Goal: Task Accomplishment & Management: Use online tool/utility

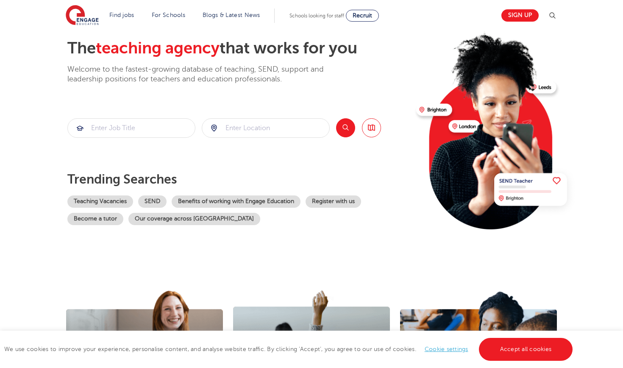
scroll to position [49, 0]
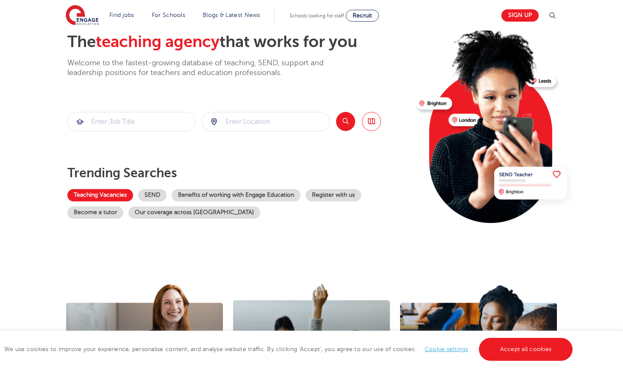
click at [99, 198] on link "Teaching Vacancies" at bounding box center [100, 195] width 66 height 12
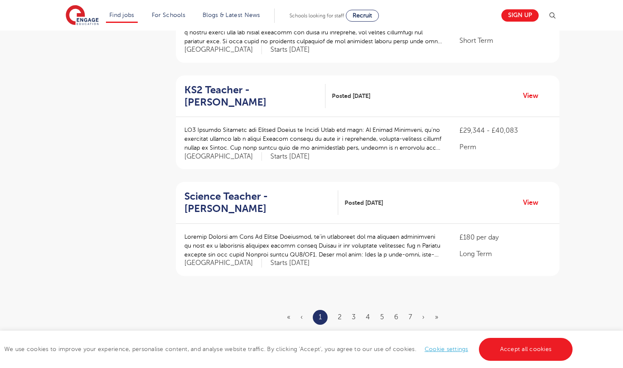
scroll to position [895, 0]
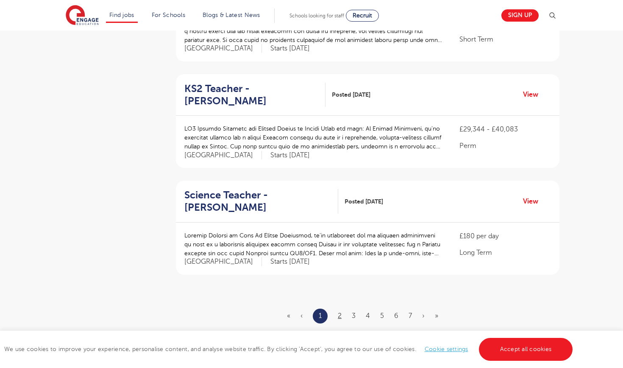
click at [338, 312] on link "2" at bounding box center [340, 316] width 4 height 8
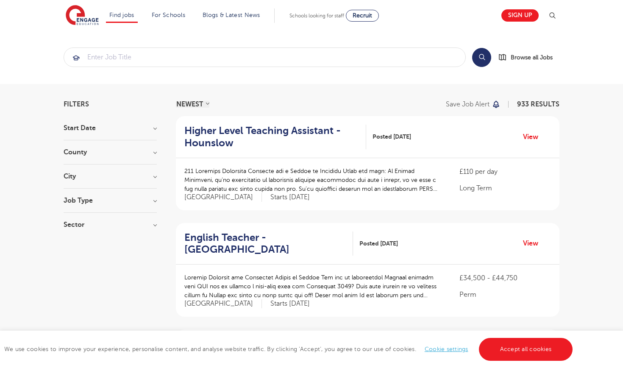
click at [194, 67] on section "Search Browse all Jobs" at bounding box center [311, 56] width 623 height 53
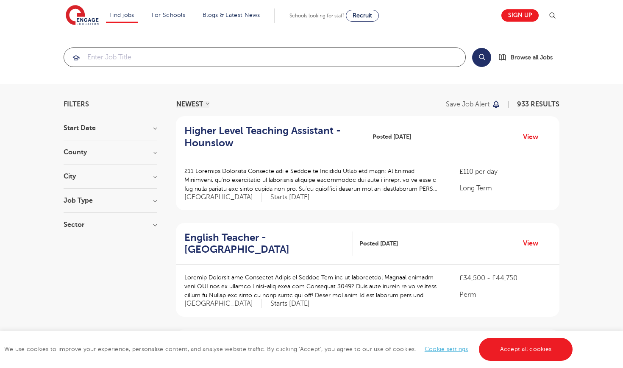
click at [193, 55] on input "search" at bounding box center [264, 57] width 401 height 19
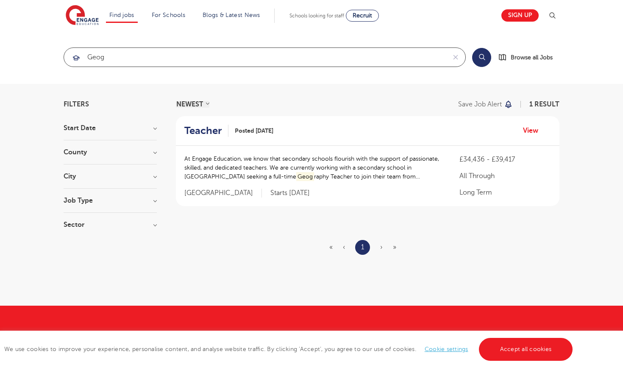
type input "geog"
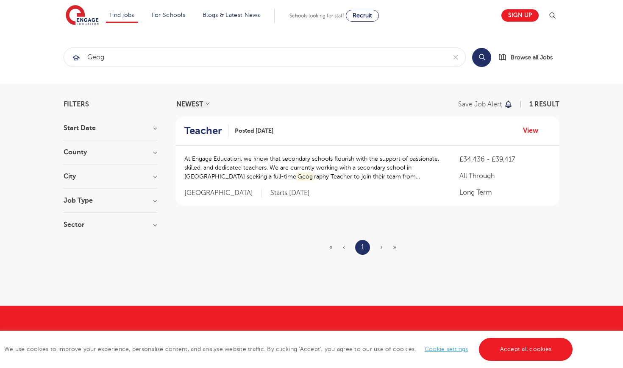
click at [377, 144] on div "Teacher Posted [DATE] View" at bounding box center [367, 131] width 383 height 30
click at [88, 125] on h3 "Start Date" at bounding box center [110, 128] width 93 height 7
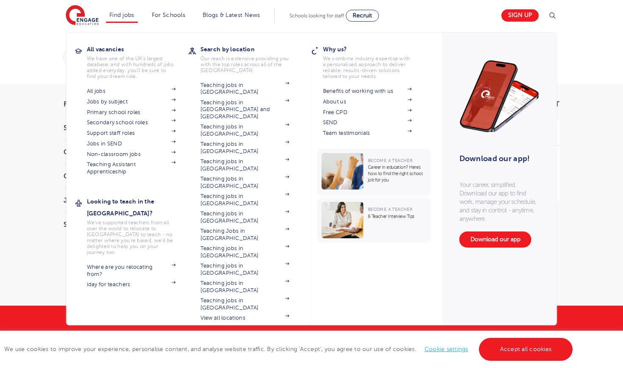
click at [134, 12] on link "Find jobs" at bounding box center [121, 15] width 25 height 6
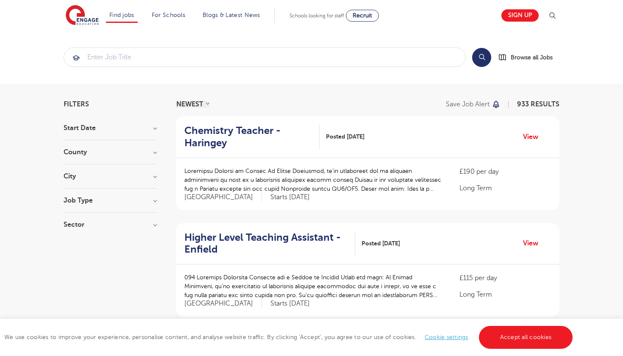
click at [420, 0] on section "Find jobs All vacancies We have one of the UK's largest database. and with hund…" at bounding box center [281, 15] width 430 height 31
